Goal: Transaction & Acquisition: Download file/media

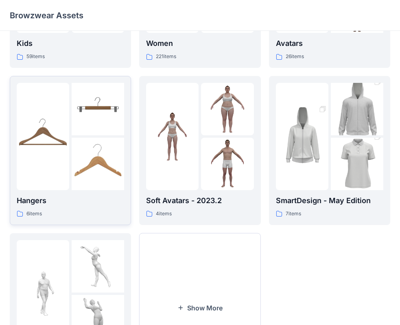
scroll to position [202, 0]
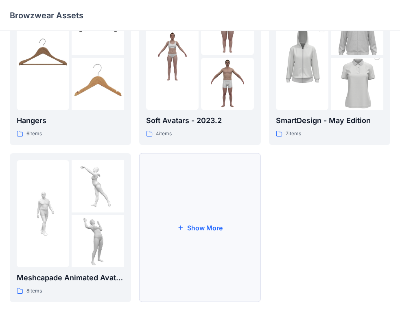
click at [150, 260] on button "Show More" at bounding box center [199, 227] width 121 height 149
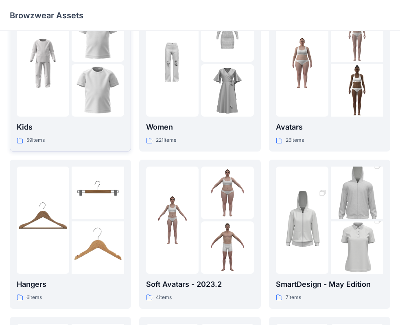
scroll to position [0, 0]
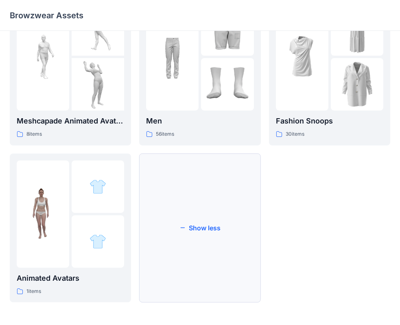
click at [227, 200] on button "Show less" at bounding box center [199, 228] width 121 height 149
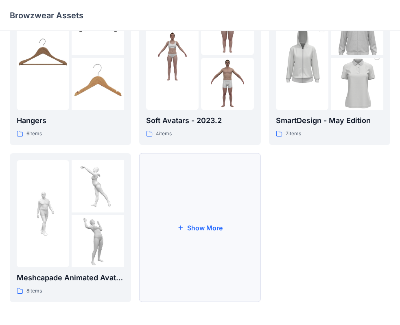
scroll to position [202, 0]
click at [212, 212] on button "Show More" at bounding box center [199, 227] width 121 height 149
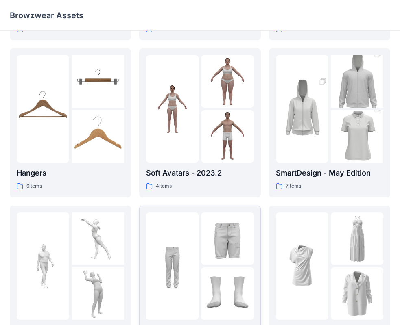
scroll to position [80, 0]
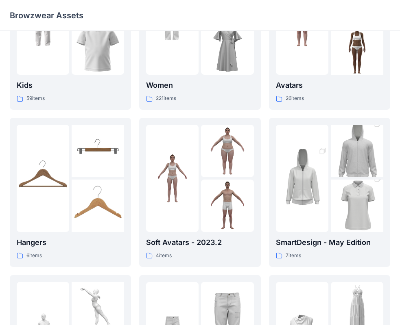
drag, startPoint x: 321, startPoint y: 280, endPoint x: 321, endPoint y: 275, distance: 5.7
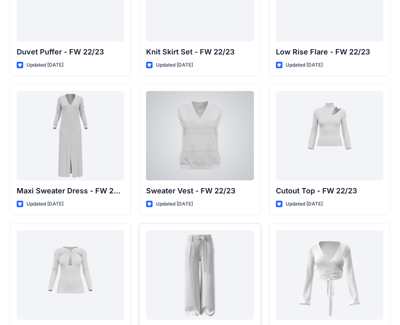
scroll to position [303, 0]
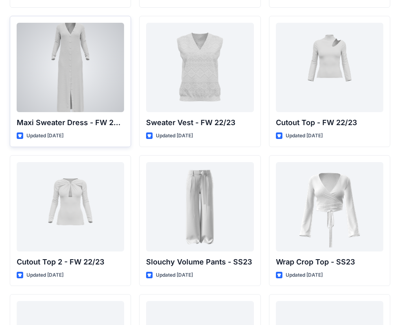
click at [95, 86] on div at bounding box center [70, 67] width 107 height 89
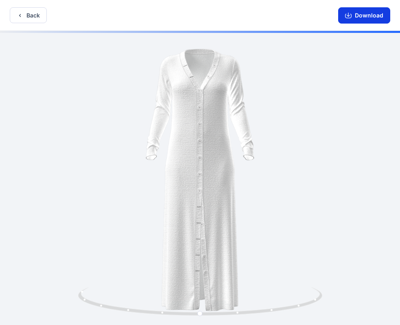
click at [383, 15] on button "Download" at bounding box center [364, 15] width 52 height 16
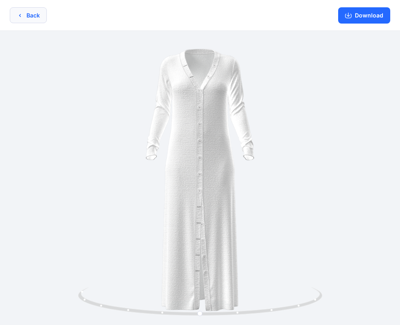
click at [40, 16] on button "Back" at bounding box center [28, 15] width 37 height 16
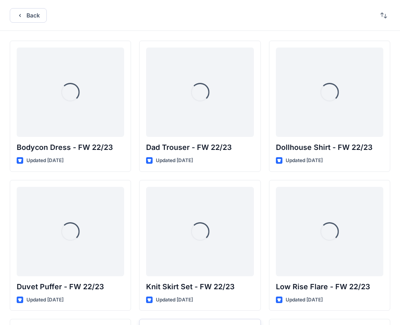
scroll to position [303, 0]
